Goal: Task Accomplishment & Management: Manage account settings

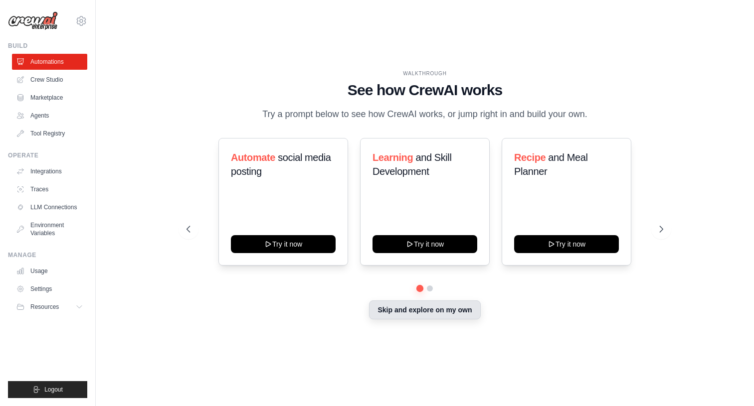
click at [418, 314] on button "Skip and explore on my own" at bounding box center [424, 310] width 111 height 19
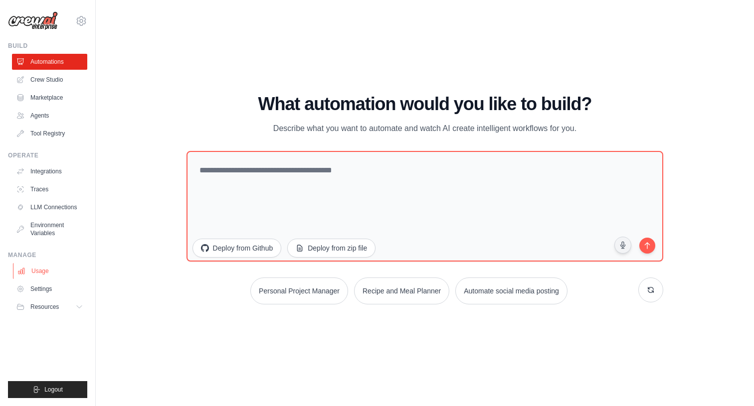
click at [36, 278] on link "Usage" at bounding box center [50, 271] width 75 height 16
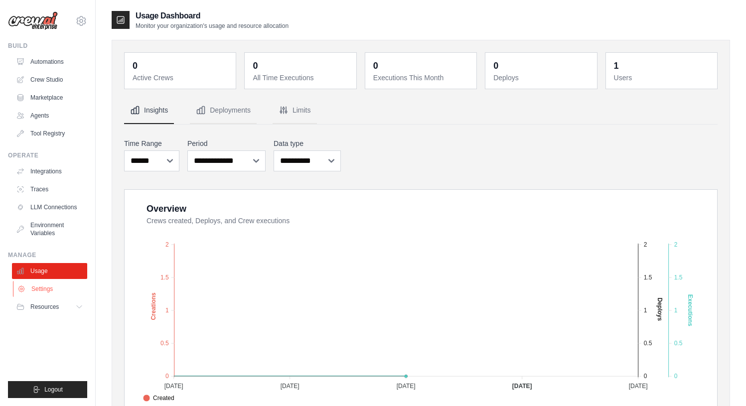
click at [41, 289] on link "Settings" at bounding box center [50, 289] width 75 height 16
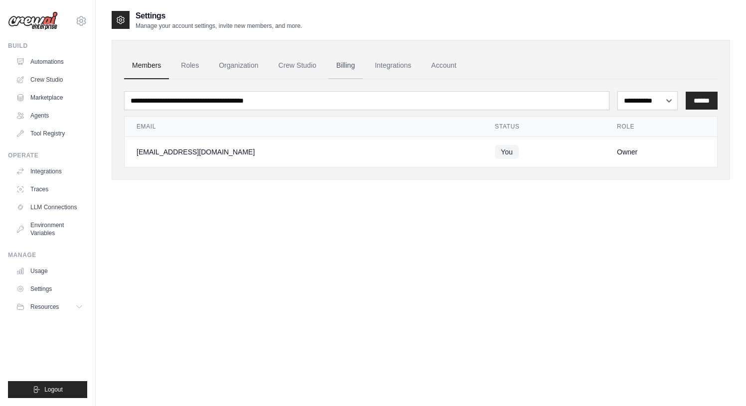
click at [345, 69] on link "Billing" at bounding box center [346, 65] width 34 height 27
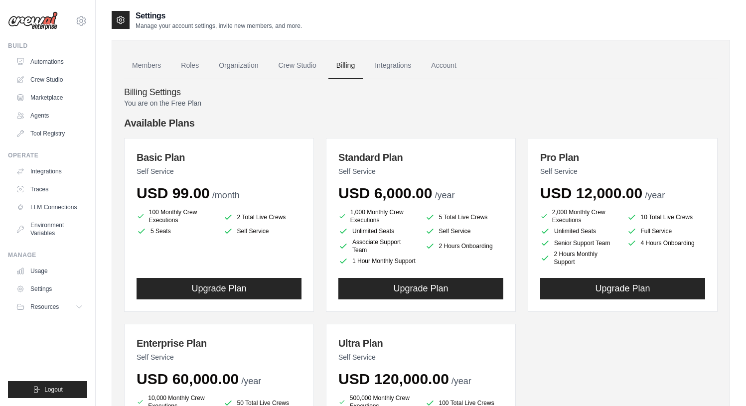
click at [35, 17] on img at bounding box center [33, 20] width 50 height 19
click at [41, 20] on img at bounding box center [33, 20] width 50 height 19
